Goal: Information Seeking & Learning: Learn about a topic

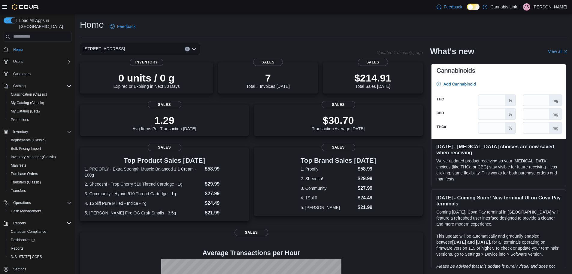
click at [35, 70] on span "Customers" at bounding box center [41, 74] width 61 height 8
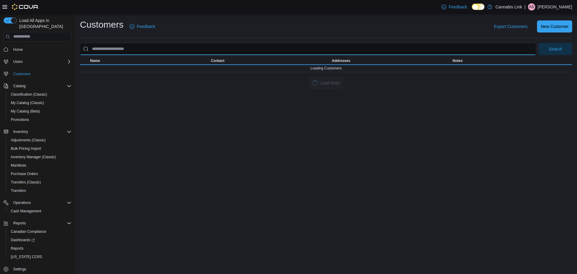
click at [199, 47] on input "search" at bounding box center [308, 49] width 456 height 12
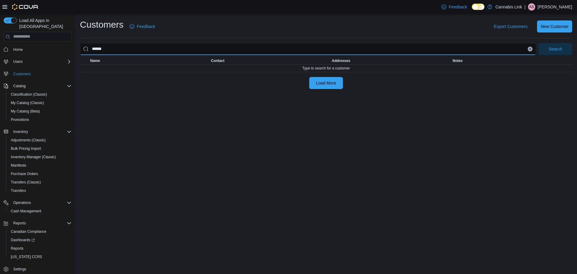
type input "******"
click at [539, 43] on button "Search" at bounding box center [556, 49] width 34 height 12
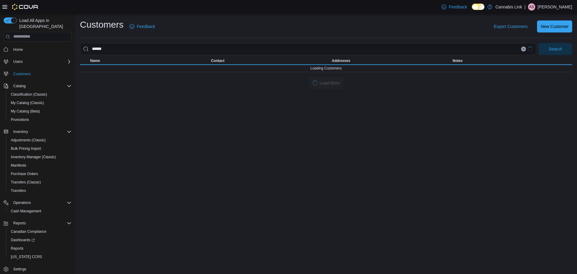
click at [220, 38] on div "Customers Feedback Export Customers New Customer ****** Search This table conta…" at bounding box center [326, 54] width 492 height 70
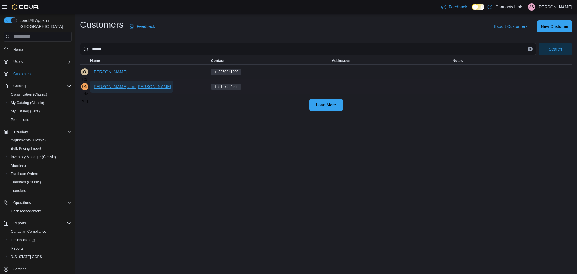
drag, startPoint x: 135, startPoint y: 87, endPoint x: 119, endPoint y: 85, distance: 15.7
click at [119, 85] on span "Jensen and Benson Scott" at bounding box center [132, 87] width 78 height 6
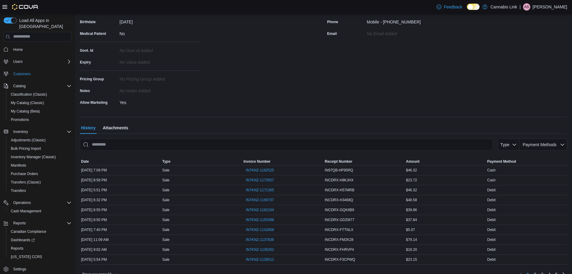
scroll to position [104, 0]
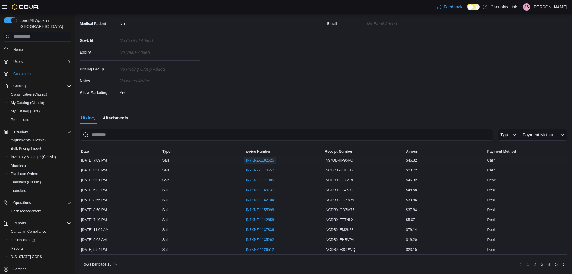
click at [255, 158] on span "IN7KNZ-1182525" at bounding box center [260, 160] width 28 height 5
click at [255, 168] on span "IN7KNZ-1173557" at bounding box center [260, 170] width 28 height 5
click at [257, 190] on span "IN7KNZ-1169737" at bounding box center [260, 190] width 28 height 5
click at [264, 200] on span "IN7KNZ-1162104" at bounding box center [260, 199] width 28 height 5
click at [22, 47] on button "Home" at bounding box center [37, 49] width 73 height 9
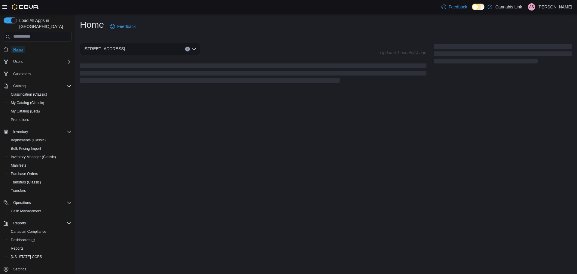
click at [22, 47] on span "Home" at bounding box center [18, 49] width 10 height 5
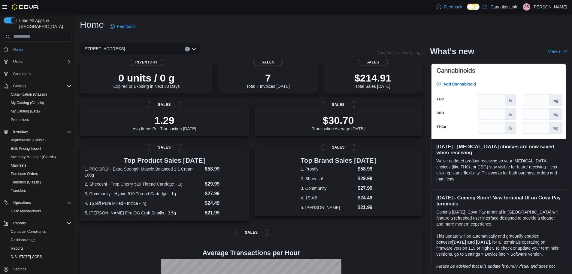
click at [193, 50] on icon "Open list of options" at bounding box center [194, 49] width 5 height 5
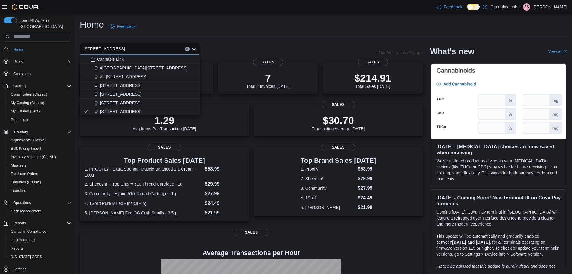
click at [170, 95] on div "1295 Highbury Ave N" at bounding box center [144, 94] width 106 height 6
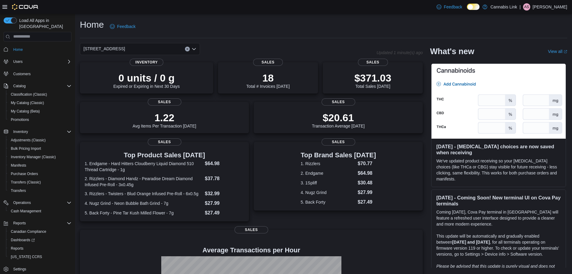
click at [195, 49] on icon "Open list of options" at bounding box center [194, 49] width 5 height 5
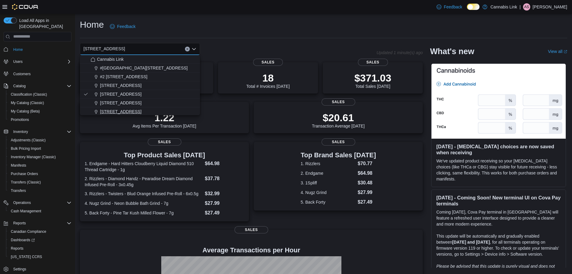
click at [184, 113] on div "[STREET_ADDRESS]" at bounding box center [144, 111] width 106 height 6
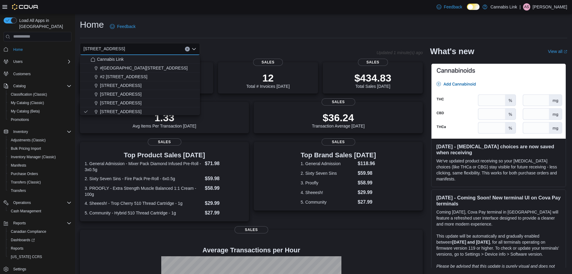
click at [151, 34] on div "Home Feedback" at bounding box center [324, 27] width 488 height 16
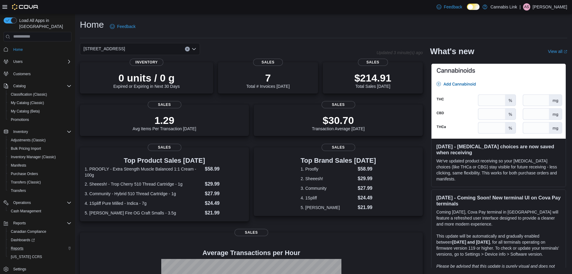
click at [34, 245] on div "Reports" at bounding box center [39, 248] width 63 height 7
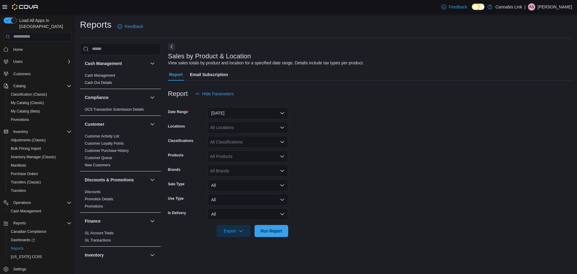
click at [391, 71] on div "Report Email Subscription" at bounding box center [370, 75] width 404 height 12
click at [17, 46] on span "Home" at bounding box center [41, 50] width 61 height 8
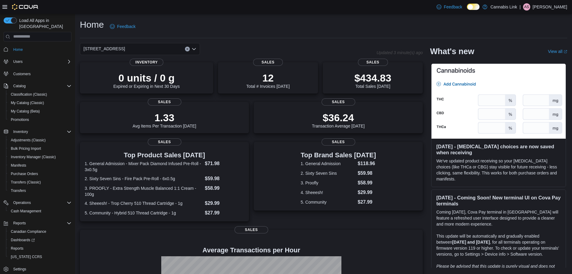
click at [254, 148] on div "Top Product Sales [DATE] 1. General Admission - Mixer Pack Diamond Infused Pre-…" at bounding box center [251, 182] width 343 height 81
click at [195, 49] on icon "Open list of options" at bounding box center [194, 49] width 4 height 2
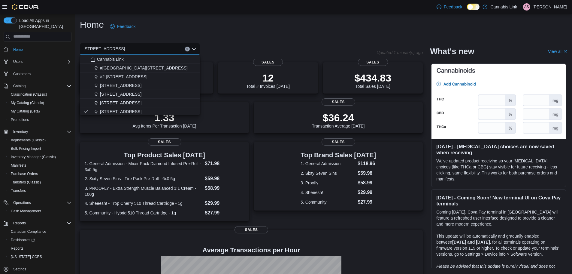
click at [202, 44] on div "509 Commissioners Rd W Combo box. Selected. 509 Commissioners Rd W. Press Backs…" at bounding box center [228, 49] width 297 height 12
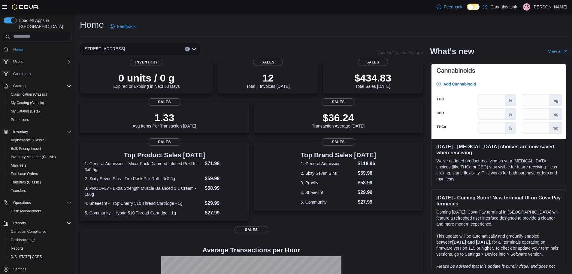
click at [244, 36] on div "Home Feedback" at bounding box center [324, 29] width 488 height 20
